Goal: Information Seeking & Learning: Learn about a topic

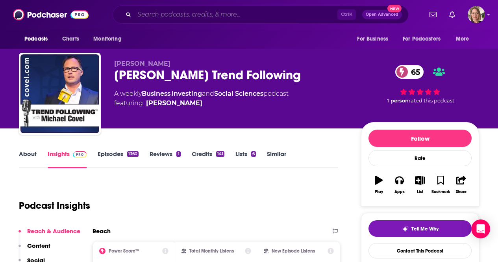
click at [236, 15] on input "Search podcasts, credits, & more..." at bounding box center [235, 14] width 203 height 13
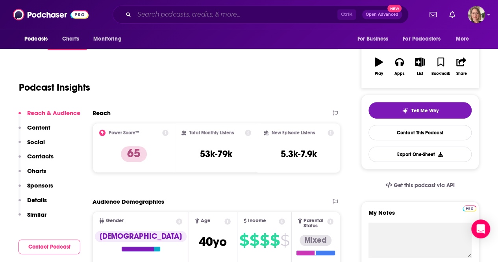
scroll to position [118, 0]
paste input "Modern Classrooms Project Podcast"
type input "Modern Classrooms Project Podcast"
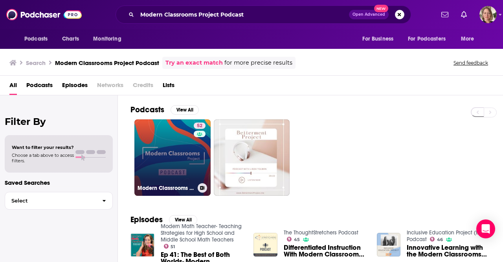
click at [164, 154] on link "52 Modern Classrooms Project Podcast" at bounding box center [173, 157] width 76 height 76
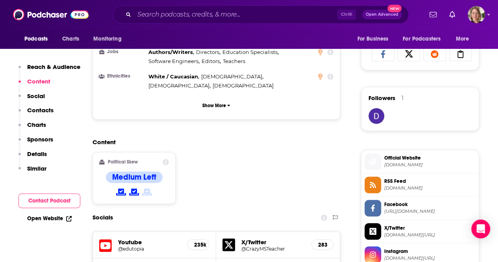
scroll to position [669, 0]
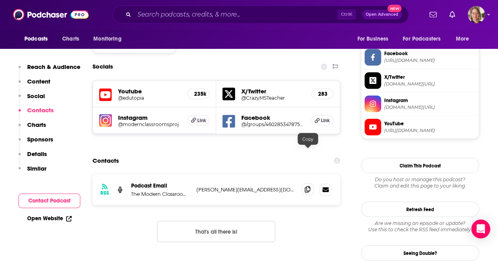
click at [307, 183] on span at bounding box center [307, 189] width 12 height 12
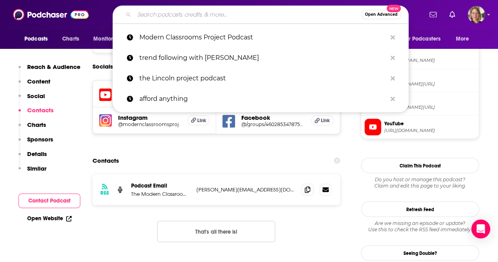
click at [221, 10] on input "Search podcasts, credits, & more..." at bounding box center [247, 14] width 227 height 13
paste input "[PERSON_NAME] Things People Do"
type input "[PERSON_NAME] Things People Do"
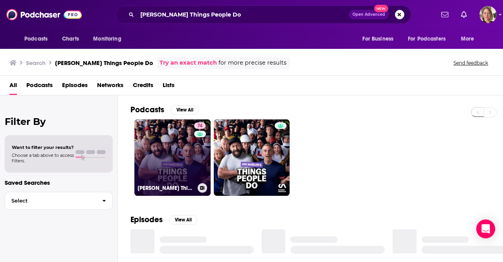
click at [179, 140] on link "74 [PERSON_NAME] Things People Do" at bounding box center [173, 157] width 76 height 76
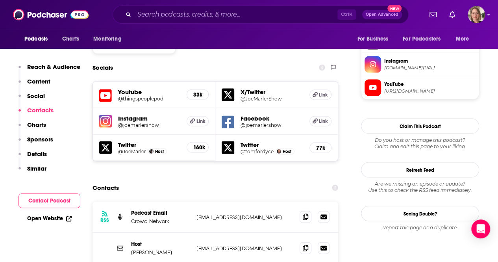
scroll to position [826, 0]
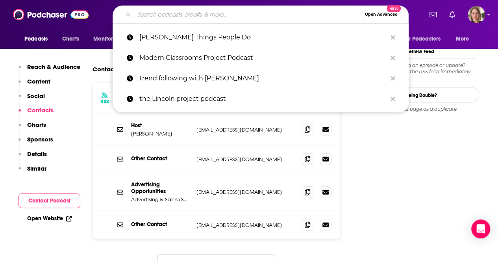
click at [222, 12] on input "Search podcasts, credits, & more..." at bounding box center [247, 14] width 227 height 13
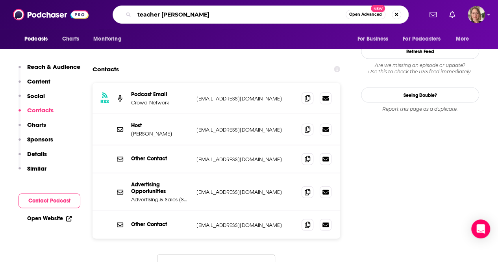
type input "teacher [PERSON_NAME]"
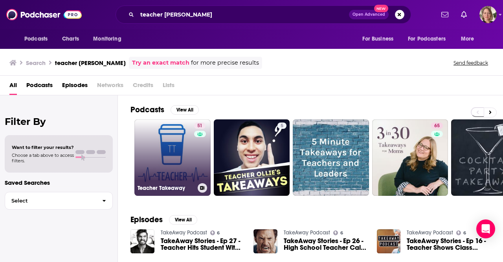
click at [163, 153] on link "51 Teacher Takeaway" at bounding box center [173, 157] width 76 height 76
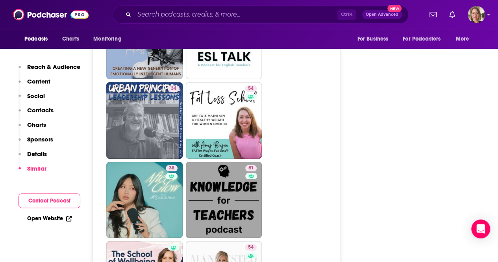
scroll to position [1416, 0]
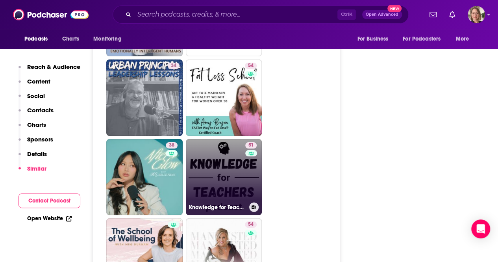
click at [229, 140] on link "51 Knowledge for Teachers" at bounding box center [224, 177] width 76 height 76
type input "[URL][DOMAIN_NAME]"
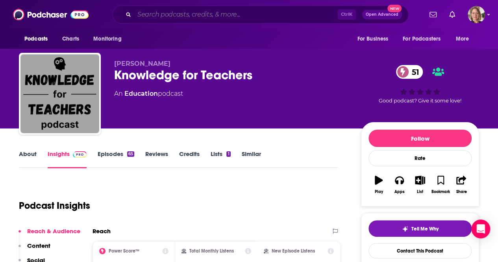
click at [227, 12] on input "Search podcasts, credits, & more..." at bounding box center [235, 14] width 203 height 13
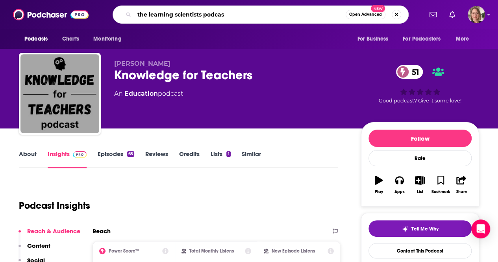
type input "the learning scientists podcast"
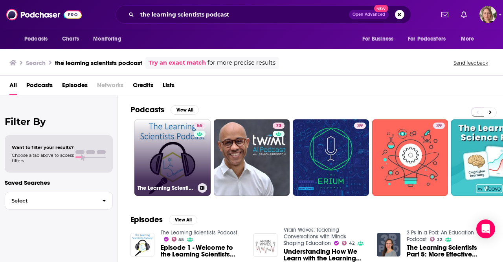
click at [201, 152] on div "55" at bounding box center [201, 152] width 14 height 61
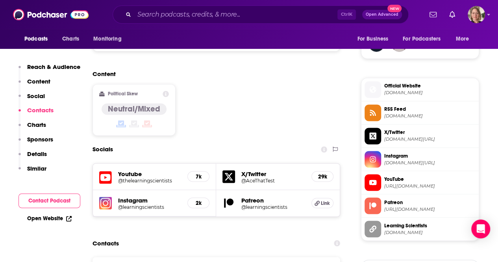
scroll to position [708, 0]
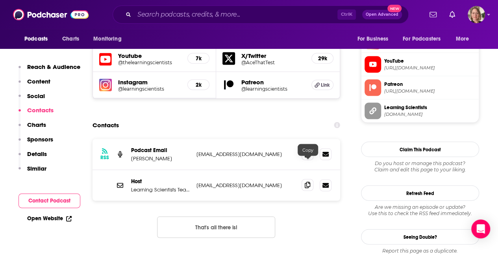
click at [308, 181] on icon at bounding box center [307, 184] width 6 height 6
click at [210, 7] on div "Ctrl K Open Advanced New" at bounding box center [260, 15] width 296 height 18
click at [208, 18] on input "Search podcasts, credits, & more..." at bounding box center [235, 14] width 203 height 13
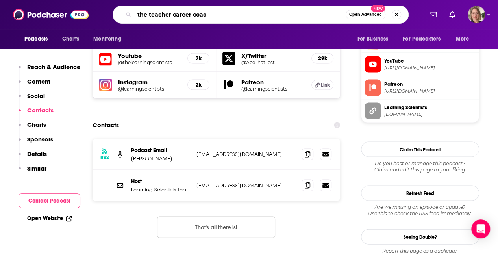
type input "the teacher career coach"
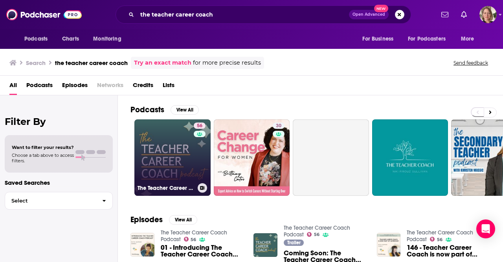
click at [192, 147] on link "56 The Teacher Career Coach Podcast" at bounding box center [173, 157] width 76 height 76
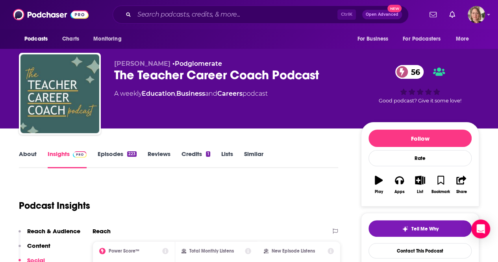
click at [29, 152] on link "About" at bounding box center [28, 159] width 18 height 18
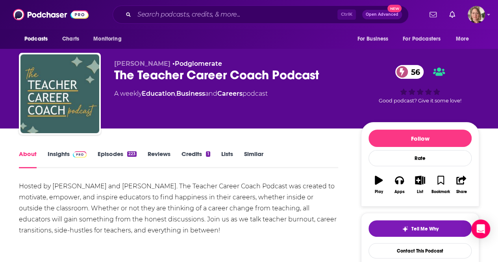
scroll to position [39, 0]
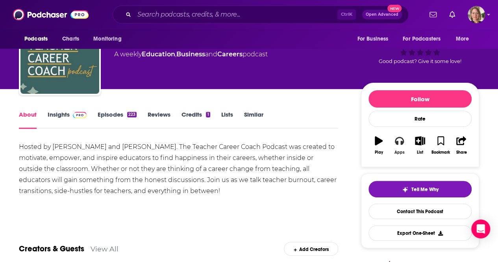
click at [404, 146] on button "Apps" at bounding box center [399, 145] width 20 height 28
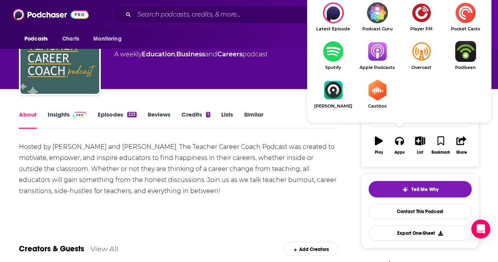
click at [374, 56] on img "Show Listen On dropdown" at bounding box center [377, 51] width 44 height 21
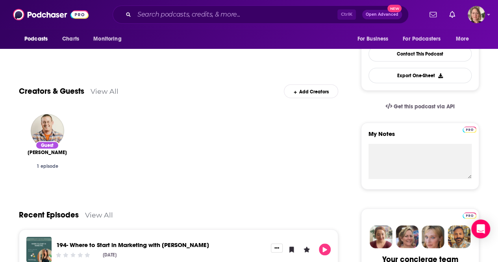
scroll to position [0, 0]
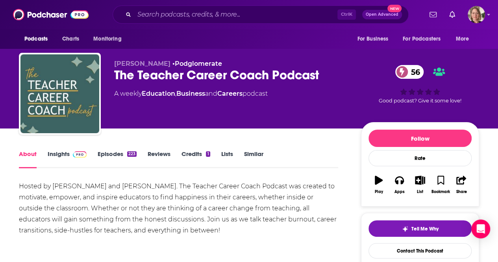
click at [57, 149] on div "About Insights Episodes 223 Reviews Credits 1 Lists Similar" at bounding box center [178, 158] width 319 height 19
click at [55, 153] on link "Insights" at bounding box center [67, 159] width 39 height 18
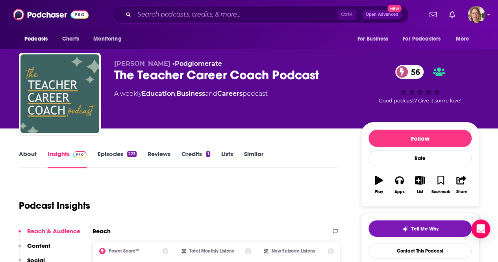
scroll to position [118, 0]
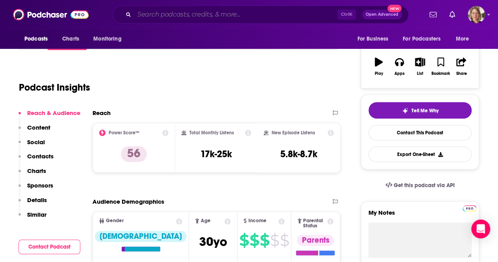
click at [208, 10] on input "Search podcasts, credits, & more..." at bounding box center [235, 14] width 203 height 13
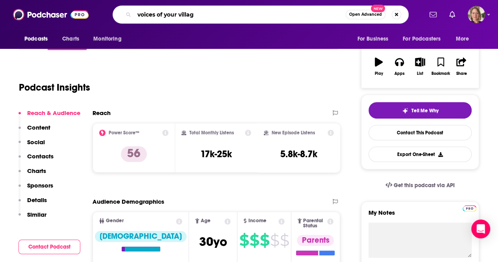
type input "voices of your village"
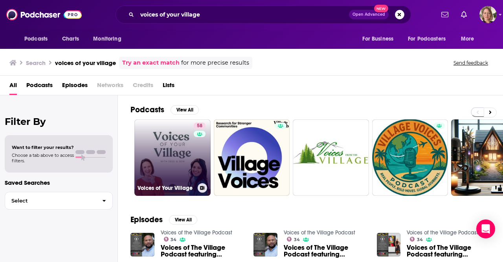
click at [186, 138] on link "58 Voices of Your Village" at bounding box center [173, 157] width 76 height 76
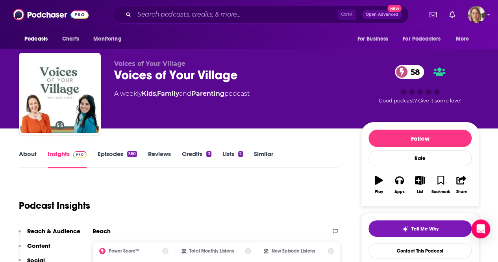
click at [28, 154] on link "About" at bounding box center [28, 159] width 18 height 18
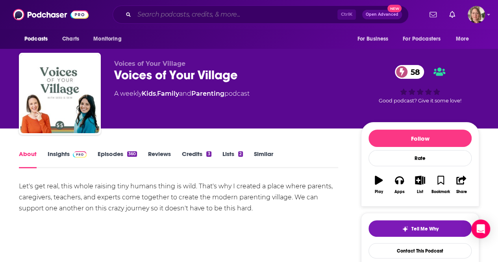
click at [188, 14] on input "Search podcasts, credits, & more..." at bounding box center [235, 14] width 203 height 13
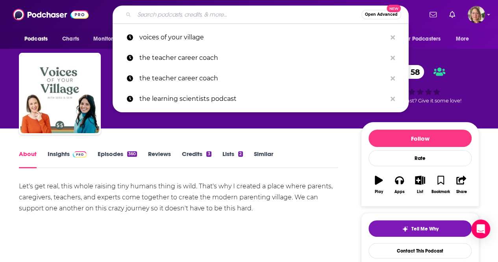
paste input "This is Your Brain with [PERSON_NAME]"
type input "This is Your Brain with [PERSON_NAME]"
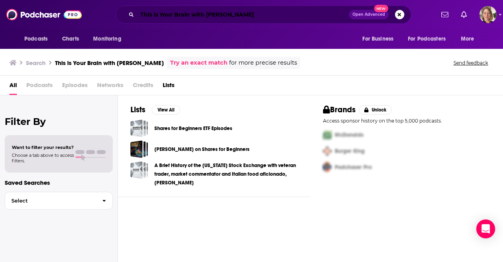
click at [266, 11] on input "This is Your Brain with [PERSON_NAME]" at bounding box center [243, 14] width 212 height 13
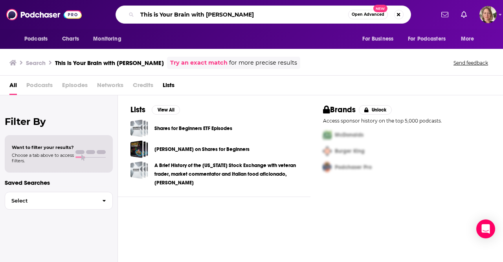
click at [266, 11] on input "This is Your Brain with [PERSON_NAME]" at bounding box center [242, 14] width 211 height 13
type input "unlonely"
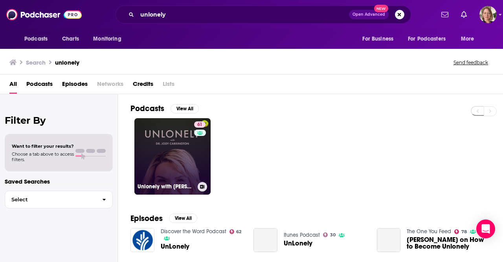
click at [168, 177] on link "61 Unlonely with [PERSON_NAME]" at bounding box center [173, 156] width 76 height 76
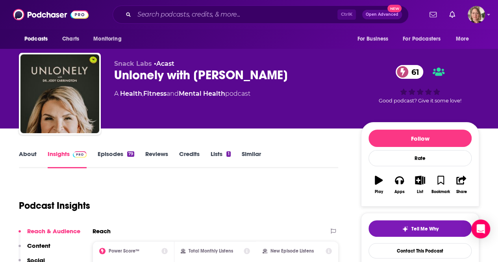
click at [23, 156] on link "About" at bounding box center [28, 159] width 18 height 18
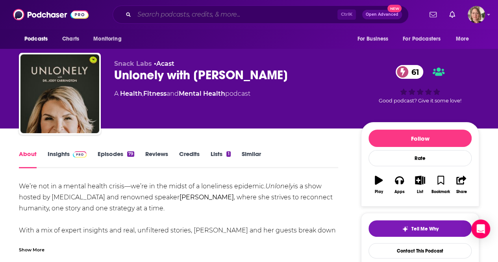
click at [178, 13] on input "Search podcasts, credits, & more..." at bounding box center [235, 14] width 203 height 13
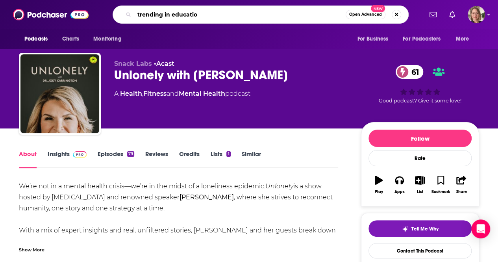
type input "trending in education"
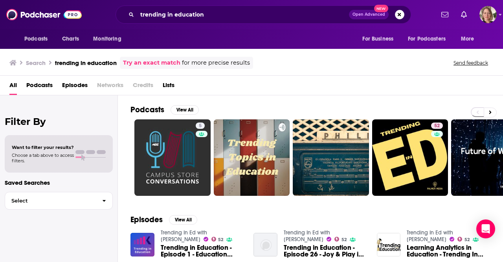
click at [34, 85] on span "Podcasts" at bounding box center [39, 87] width 26 height 16
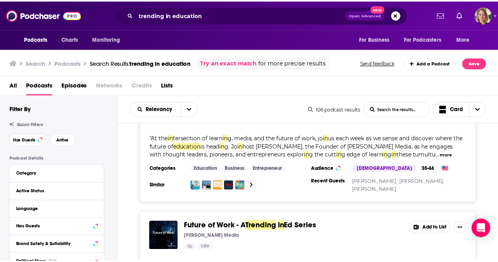
scroll to position [354, 0]
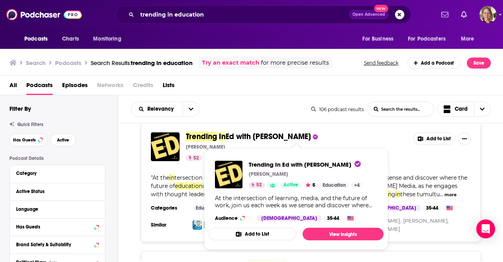
click at [263, 135] on span "Ed with [PERSON_NAME]" at bounding box center [268, 136] width 85 height 10
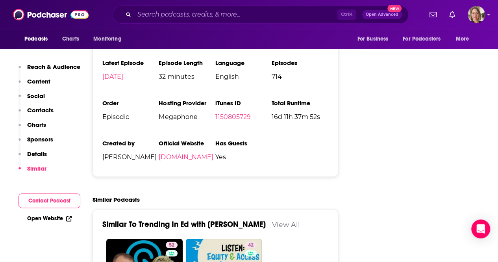
scroll to position [1180, 0]
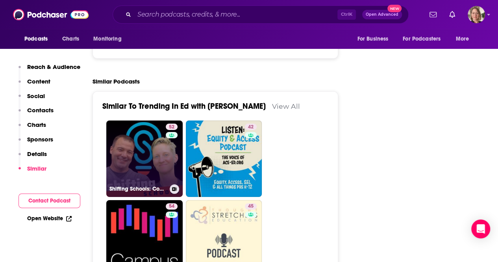
click at [135, 120] on link "52 Shifting Schools: Conversations for K12 Educators" at bounding box center [144, 158] width 76 height 76
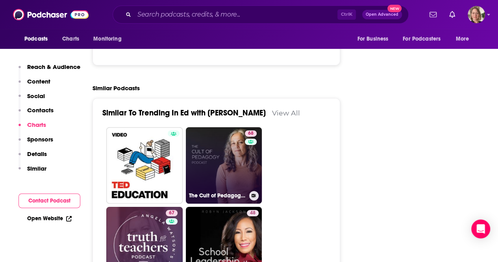
scroll to position [1298, 0]
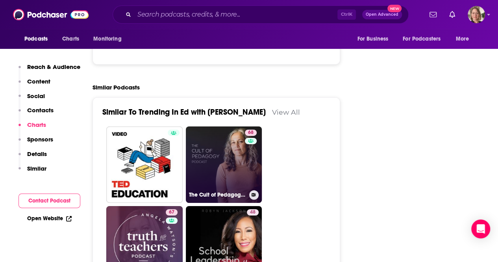
click at [215, 129] on link "68 The Cult of Pedagogy Podcast" at bounding box center [224, 164] width 76 height 76
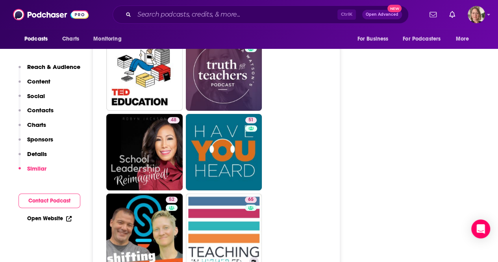
scroll to position [1573, 0]
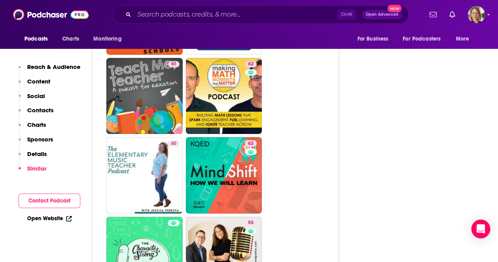
scroll to position [1613, 0]
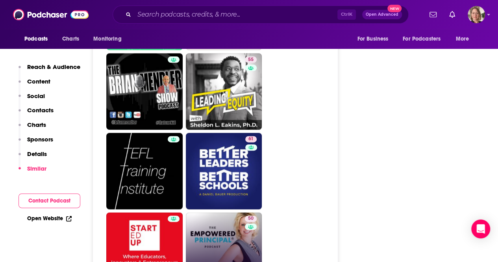
scroll to position [2006, 0]
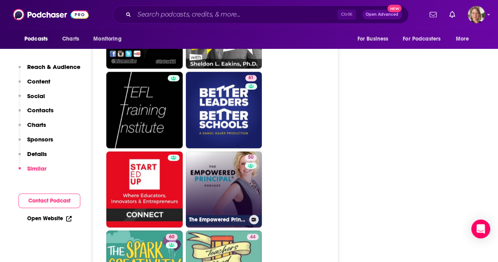
click at [203, 151] on link "50 The Empowered Principal® Podcast" at bounding box center [224, 189] width 76 height 76
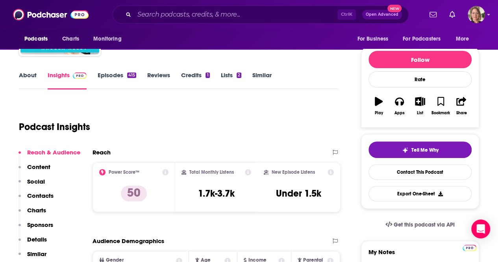
scroll to position [118, 0]
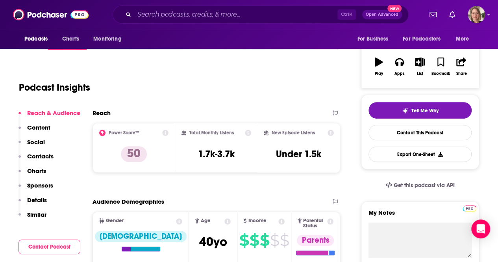
type input "[URL][DOMAIN_NAME]"
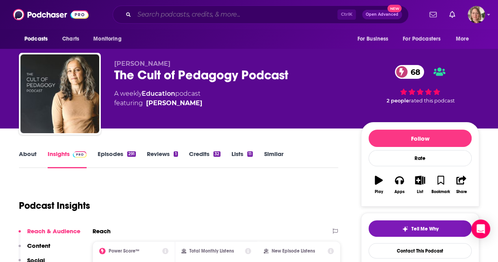
click at [215, 18] on input "Search podcasts, credits, & more..." at bounding box center [235, 14] width 203 height 13
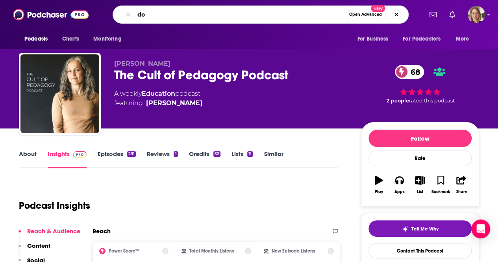
type input "d"
type input "[PERSON_NAME]"
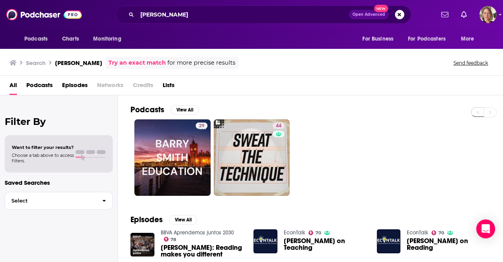
click at [141, 87] on span "Credits" at bounding box center [143, 87] width 20 height 16
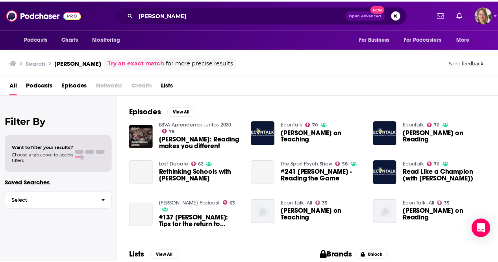
scroll to position [118, 0]
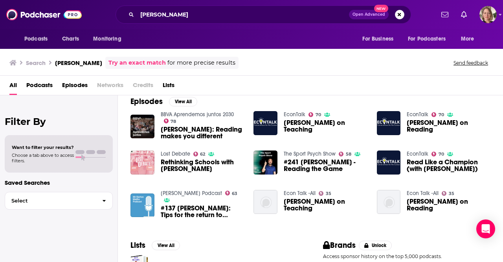
click at [185, 131] on span "[PERSON_NAME]: Reading makes you different" at bounding box center [203, 132] width 84 height 13
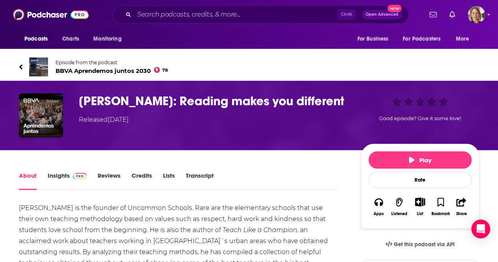
click at [74, 68] on span "BBVA Aprendemos juntos 2030 78" at bounding box center [111, 70] width 112 height 7
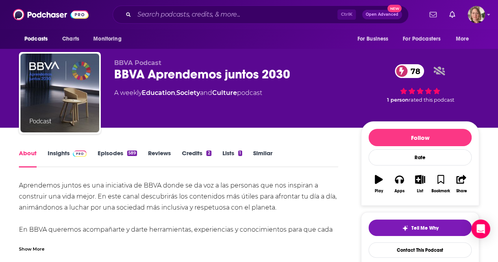
scroll to position [79, 0]
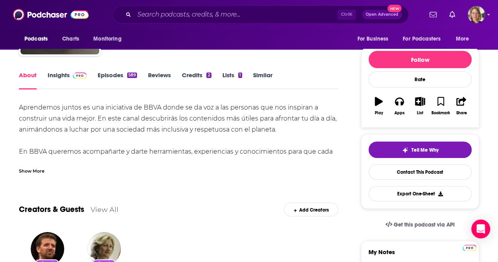
click at [51, 76] on link "Insights" at bounding box center [67, 80] width 39 height 18
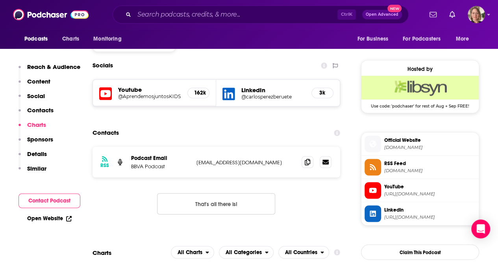
scroll to position [747, 0]
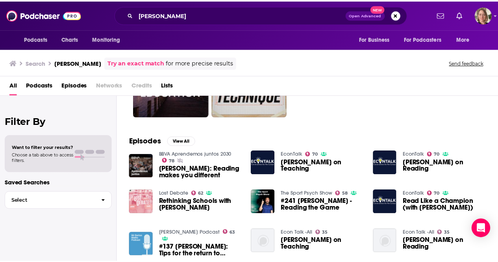
scroll to position [118, 0]
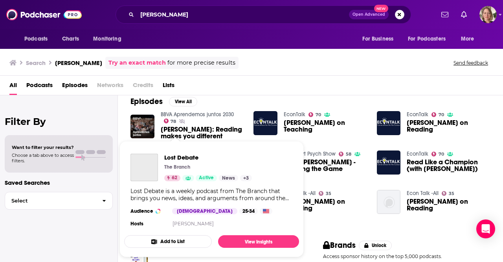
click at [172, 151] on div "Podcasts Charts Monitoring [PERSON_NAME] Open Advanced New For Business For Pod…" at bounding box center [251, 131] width 503 height 262
click at [174, 156] on span "Lost Debate" at bounding box center [208, 156] width 88 height 7
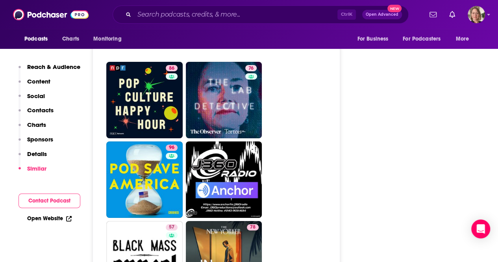
scroll to position [2950, 0]
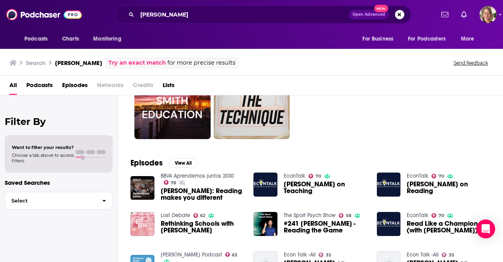
scroll to position [17, 0]
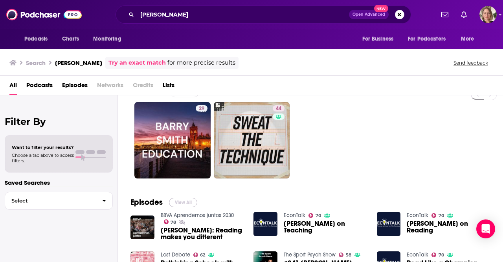
click at [194, 199] on button "View All" at bounding box center [183, 201] width 28 height 9
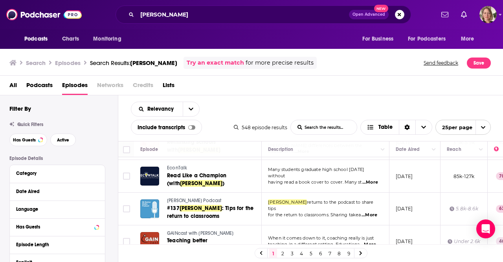
scroll to position [322, 0]
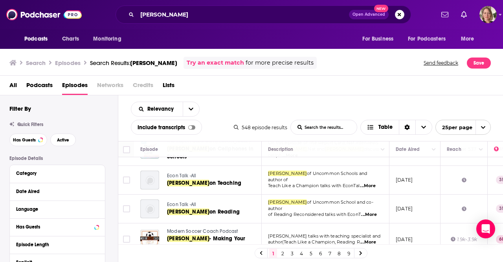
drag, startPoint x: 286, startPoint y: 253, endPoint x: 283, endPoint y: 256, distance: 4.2
click at [286, 253] on link "2" at bounding box center [283, 252] width 8 height 9
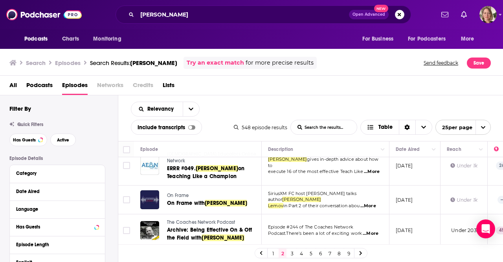
scroll to position [728, 0]
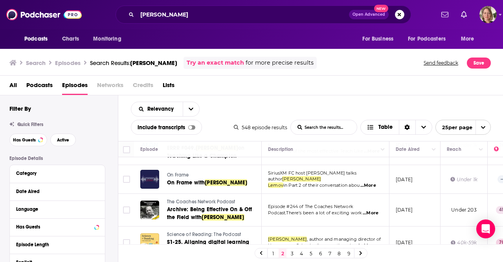
drag, startPoint x: 291, startPoint y: 253, endPoint x: 282, endPoint y: 261, distance: 12.5
click at [291, 253] on link "3" at bounding box center [292, 252] width 8 height 9
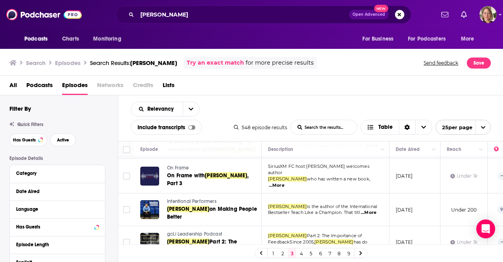
scroll to position [733, 0]
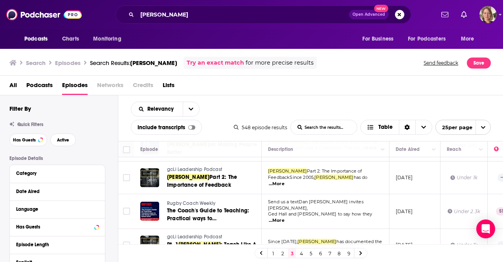
click at [300, 251] on link "4" at bounding box center [302, 252] width 8 height 9
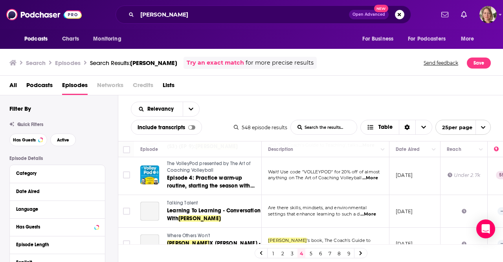
scroll to position [733, 0]
